Goal: Information Seeking & Learning: Learn about a topic

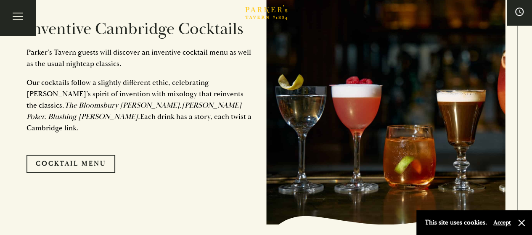
scroll to position [398, 0]
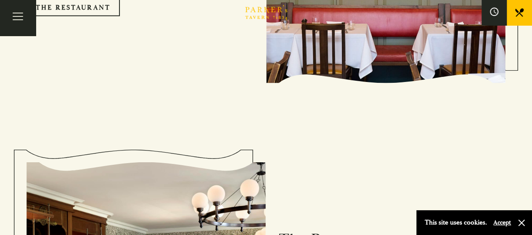
scroll to position [879, 0]
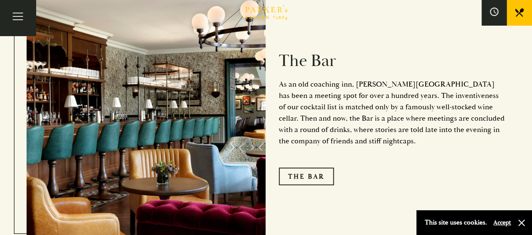
scroll to position [988, 0]
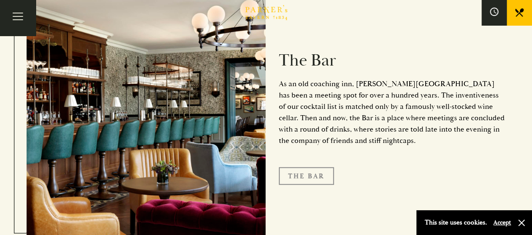
click at [295, 168] on link "The Bar" at bounding box center [306, 177] width 55 height 18
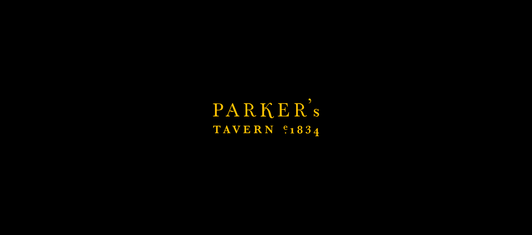
scroll to position [1161, 0]
click at [278, 91] on div "Brasserie Restaurant Cambridge | Parker's Tavern Cambridge Parker's Tavern is a…" at bounding box center [266, 117] width 532 height 235
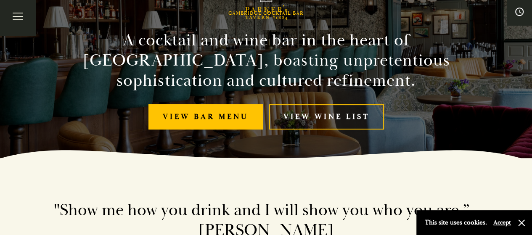
scroll to position [77, 0]
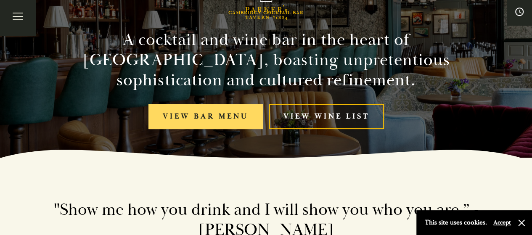
click at [221, 117] on link "View bar menu" at bounding box center [206, 117] width 114 height 26
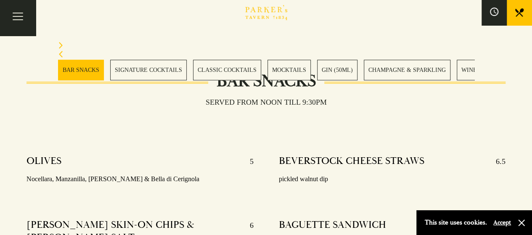
scroll to position [269, 0]
click at [174, 67] on link "SIGNATURE COCKTAILS" at bounding box center [148, 70] width 77 height 21
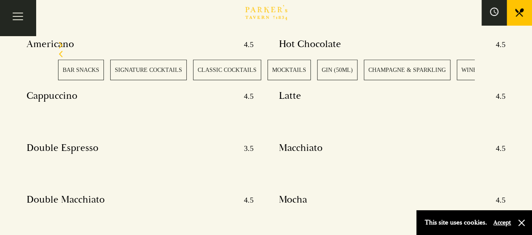
scroll to position [4461, 0]
